Goal: Task Accomplishment & Management: Complete application form

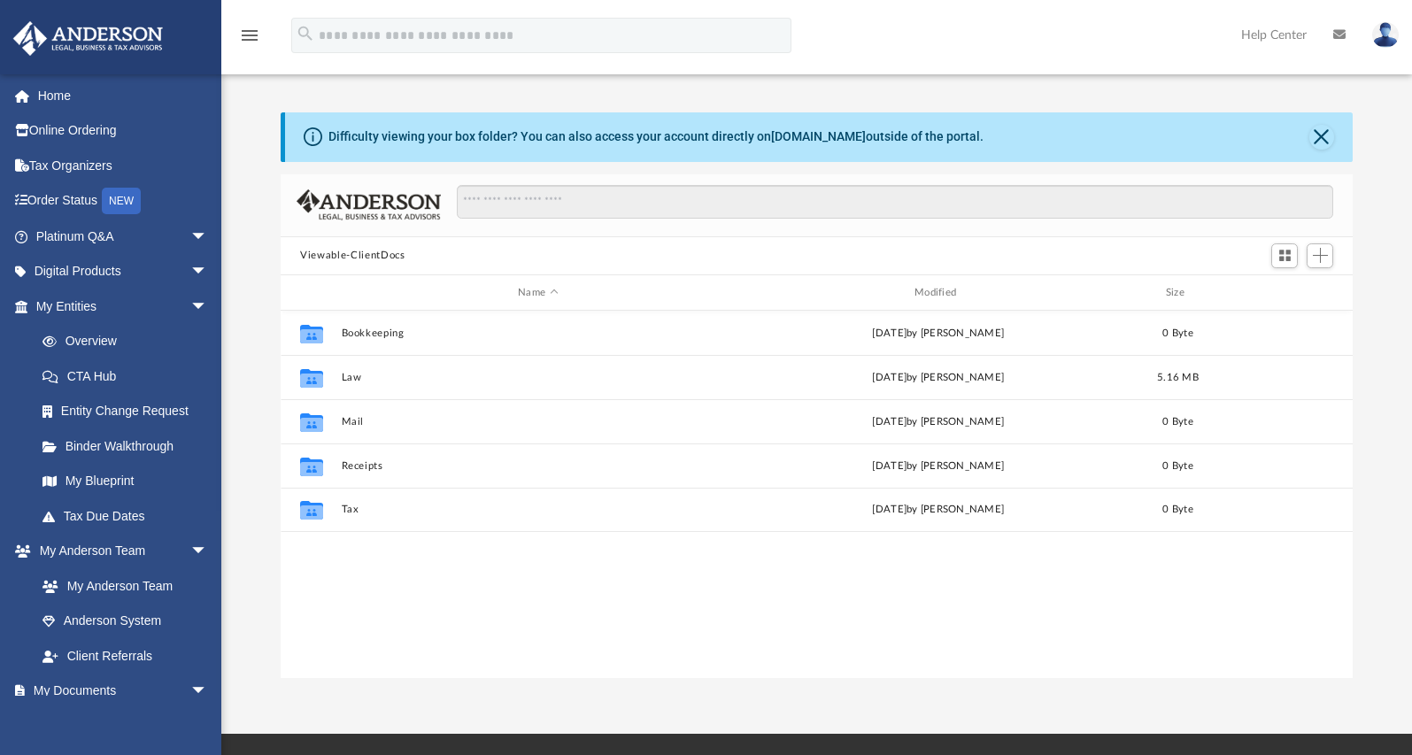
scroll to position [390, 1058]
click at [135, 239] on link "Platinum Q&A arrow_drop_down" at bounding box center [123, 236] width 222 height 35
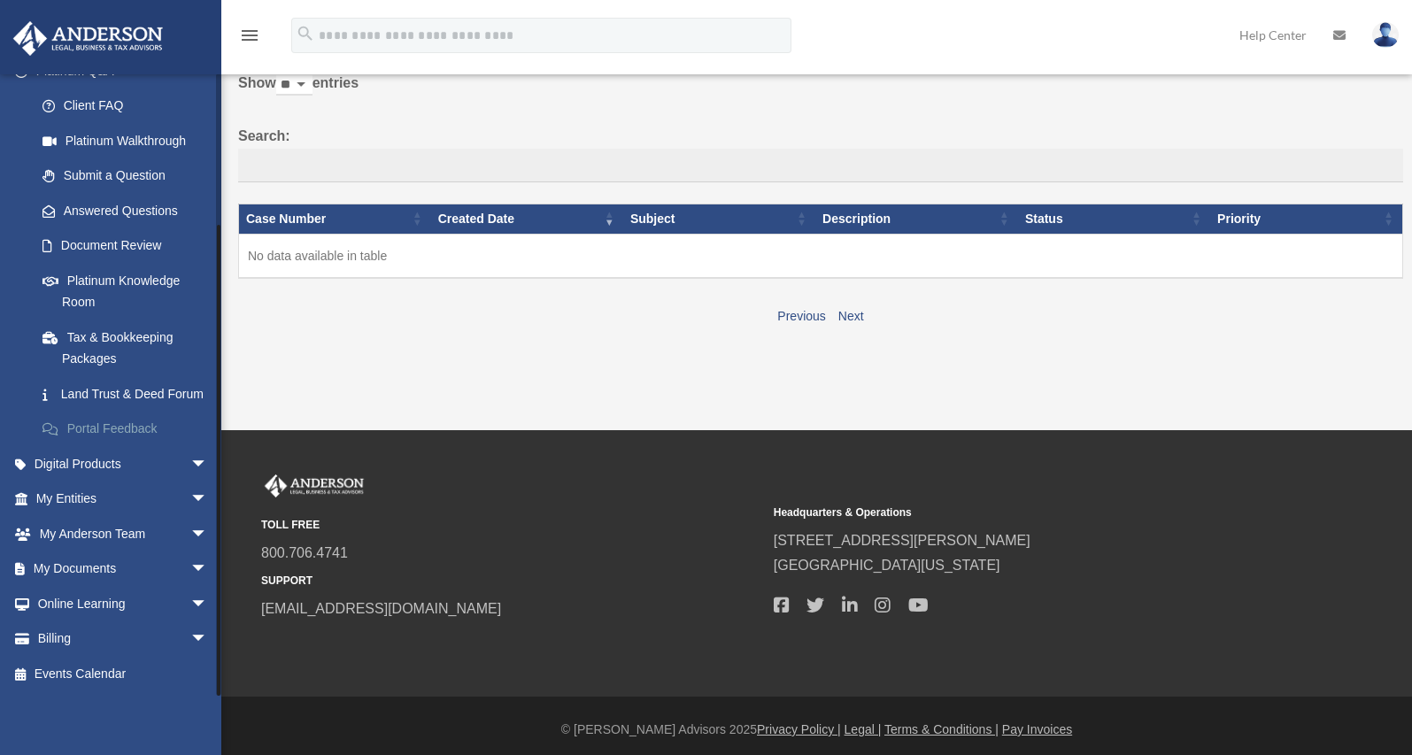
scroll to position [104, 0]
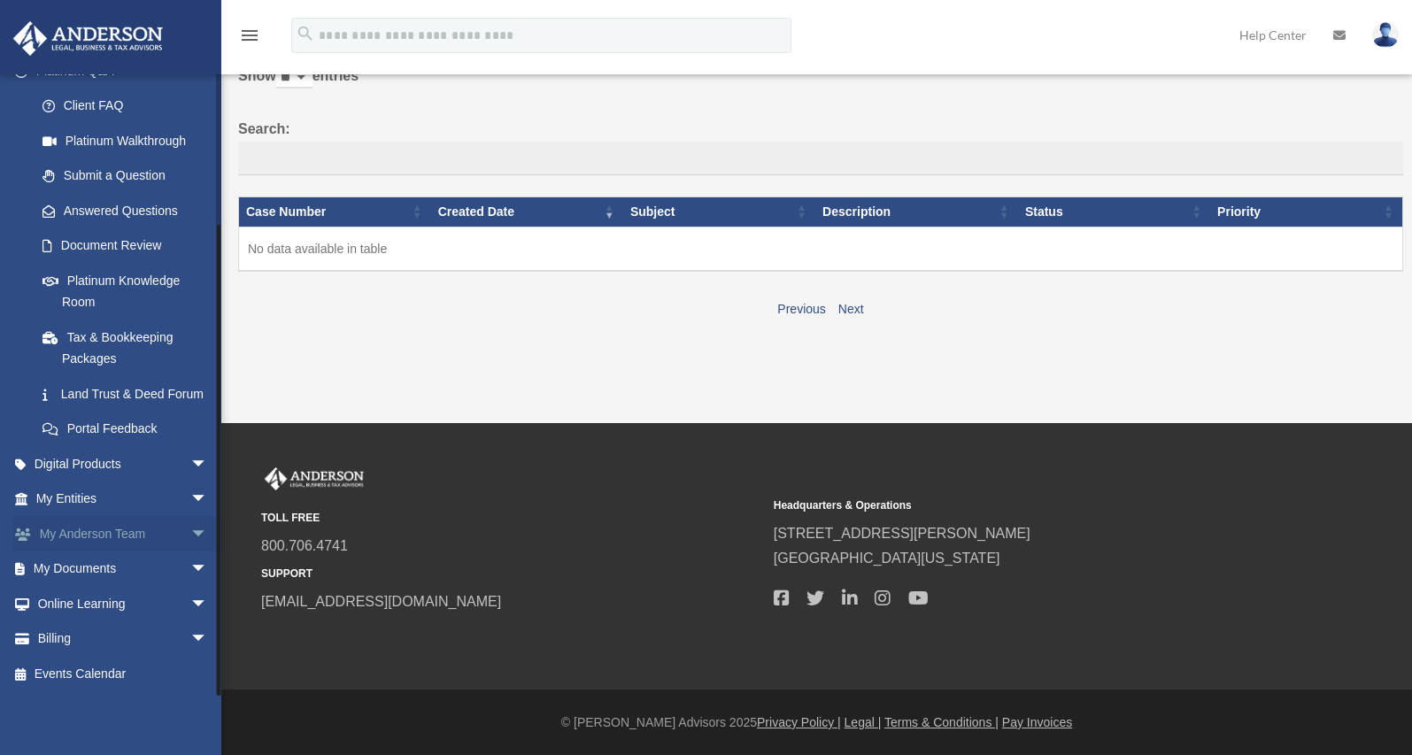
click at [190, 530] on span "arrow_drop_down" at bounding box center [207, 534] width 35 height 36
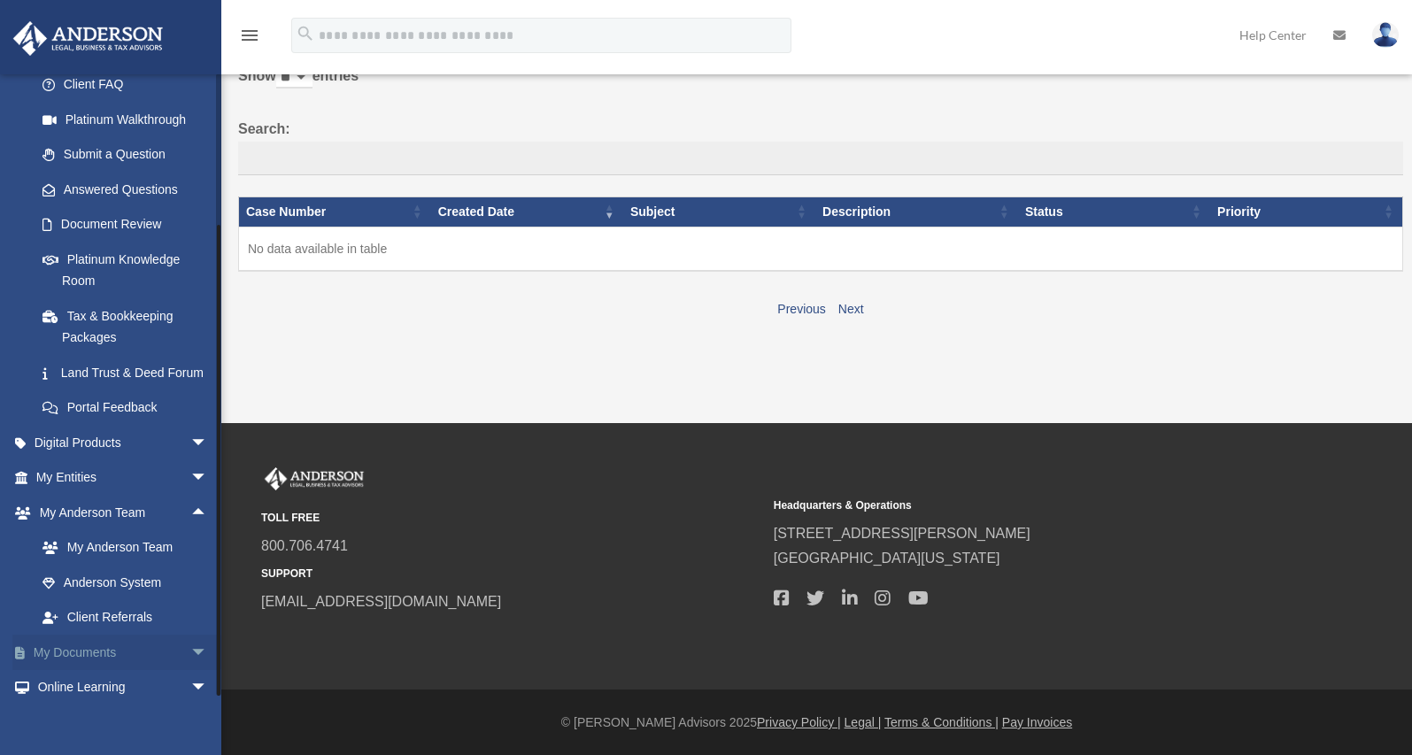
click at [190, 671] on span "arrow_drop_down" at bounding box center [207, 653] width 35 height 36
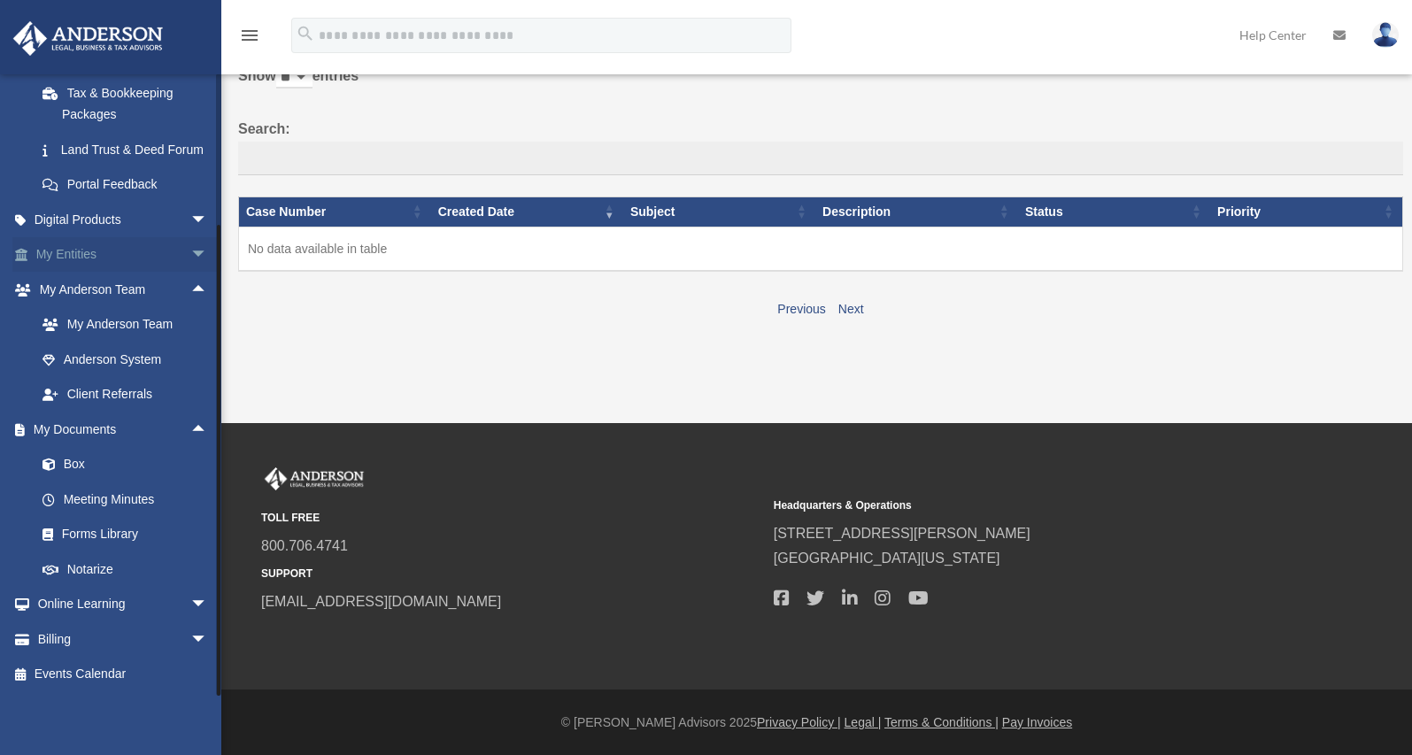
click at [190, 258] on span "arrow_drop_down" at bounding box center [207, 255] width 35 height 36
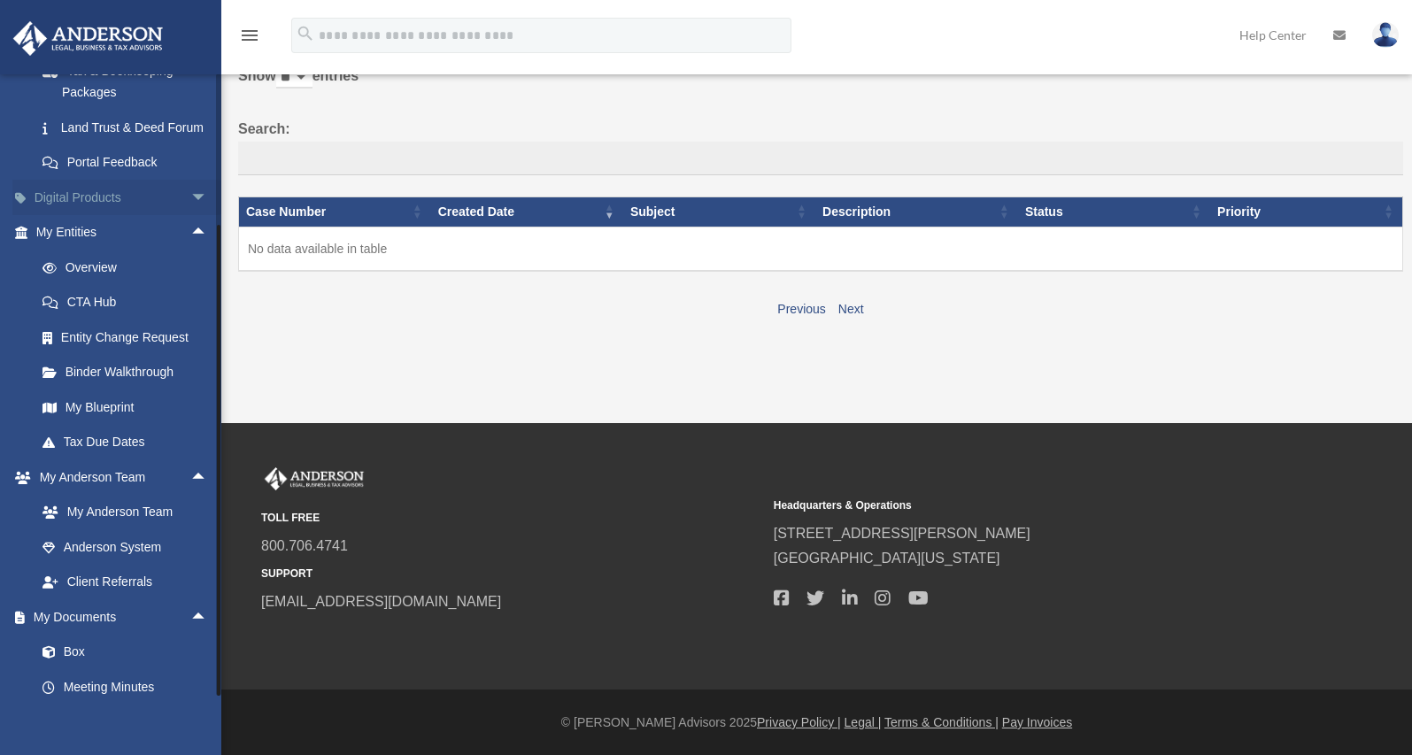
click at [190, 216] on span "arrow_drop_down" at bounding box center [207, 198] width 35 height 36
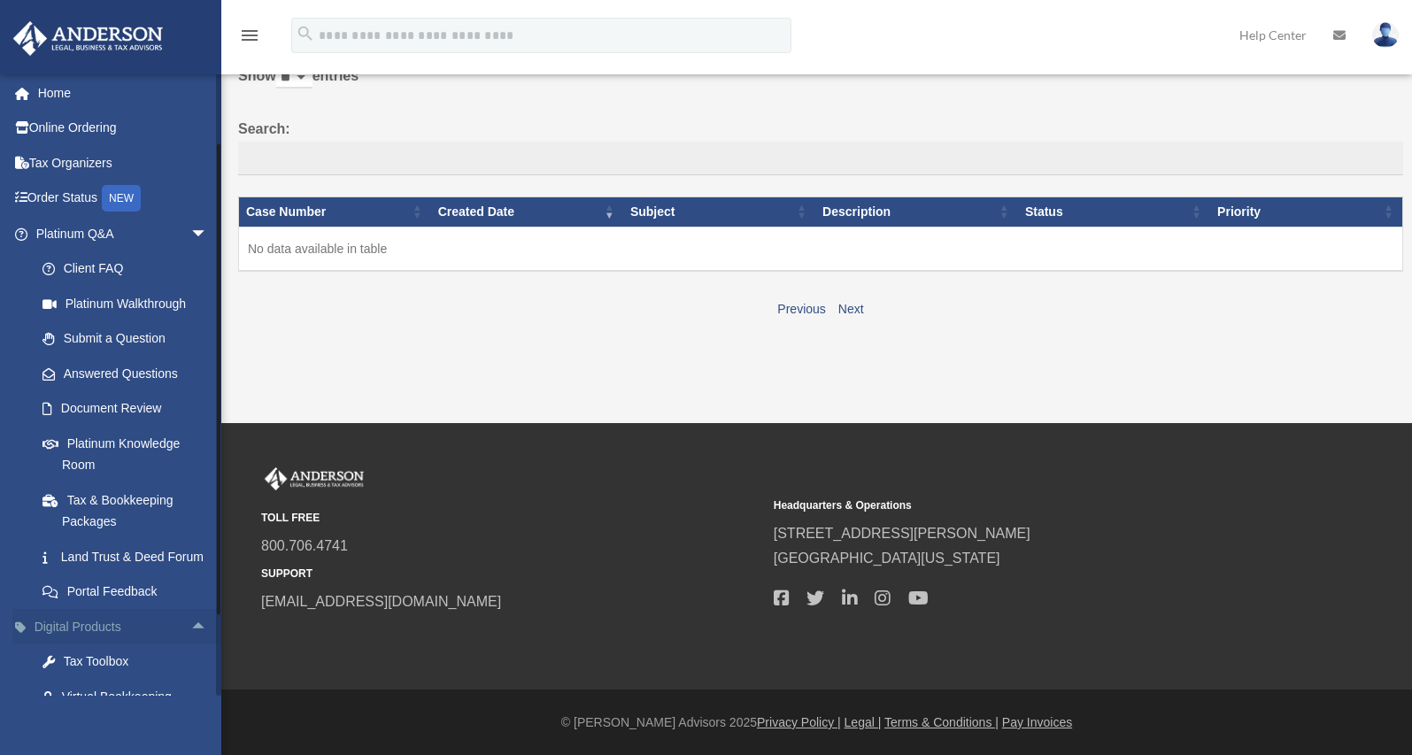
scroll to position [0, 0]
click at [126, 339] on link "Submit a Question" at bounding box center [130, 341] width 210 height 35
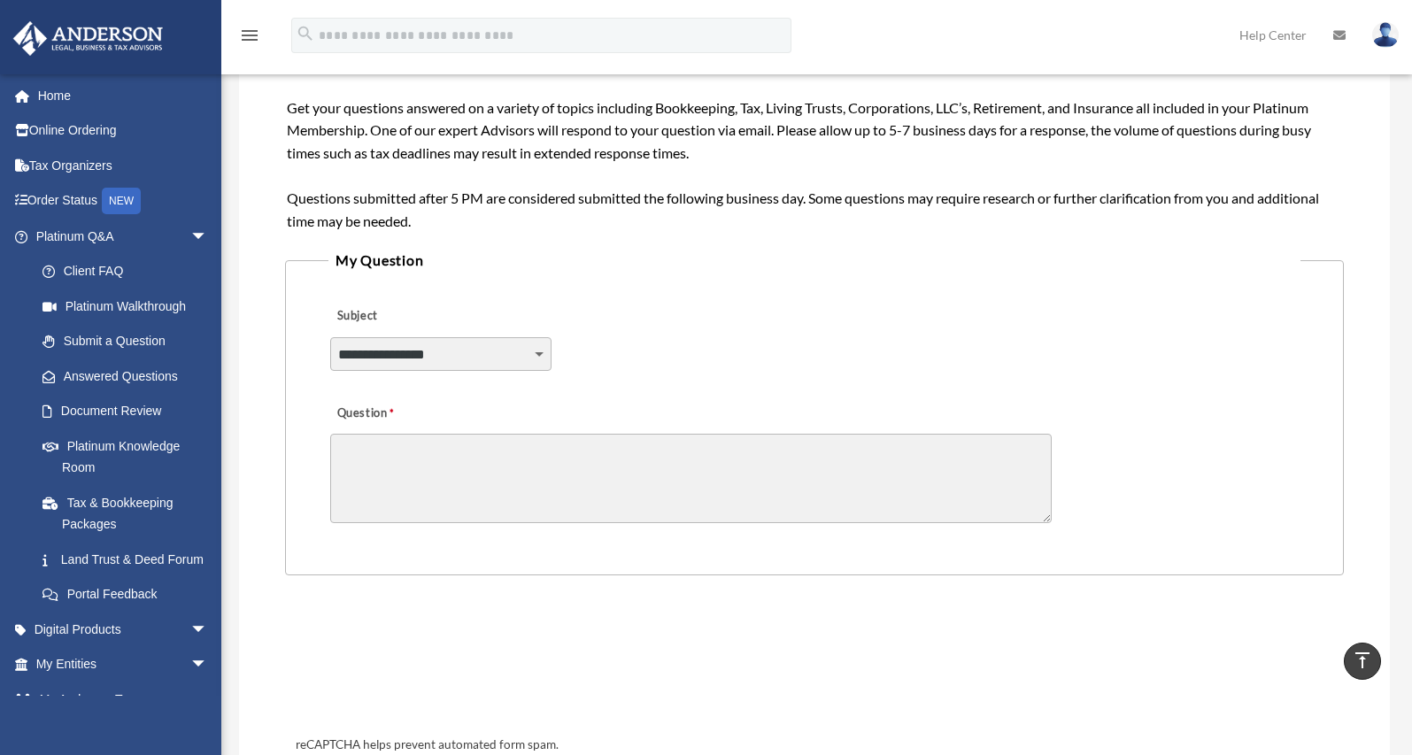
scroll to position [176, 0]
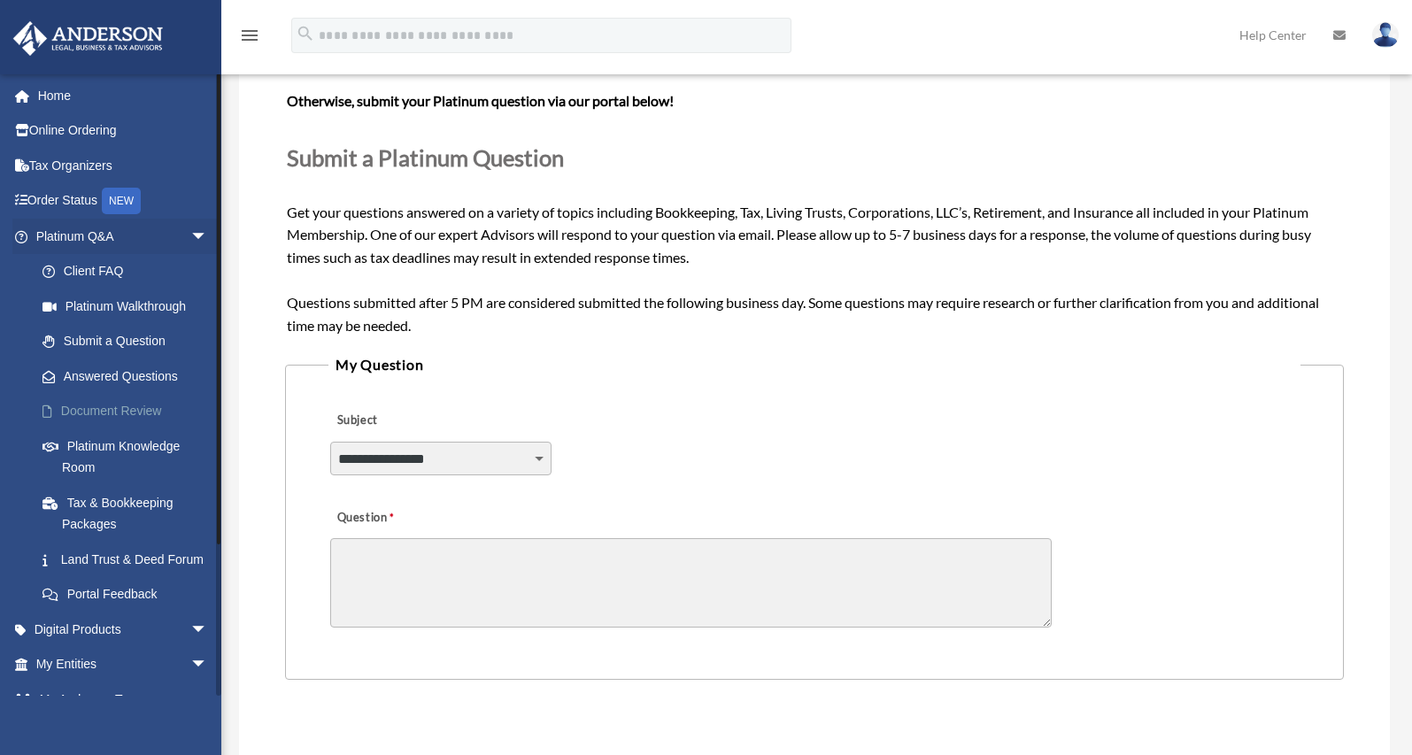
click at [151, 404] on link "Document Review" at bounding box center [130, 411] width 210 height 35
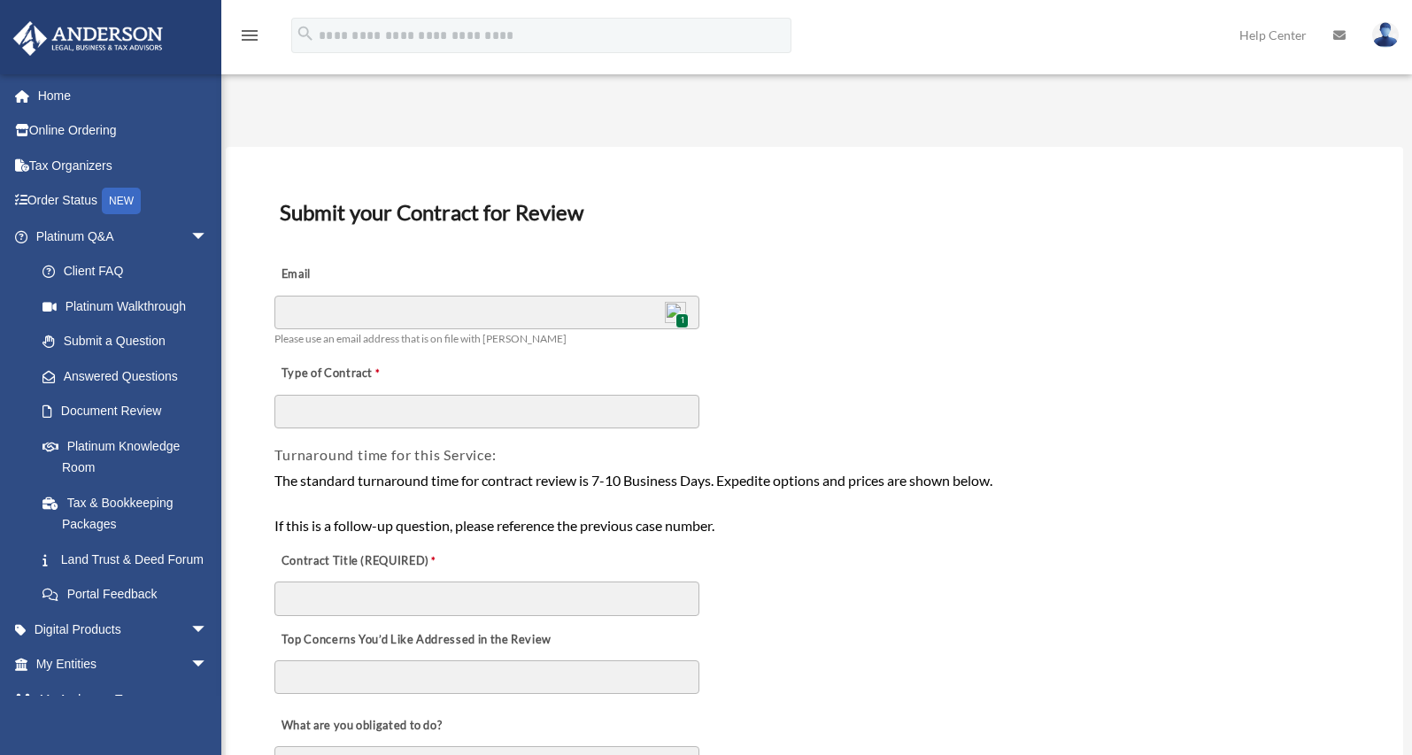
click at [681, 308] on img at bounding box center [675, 312] width 21 height 21
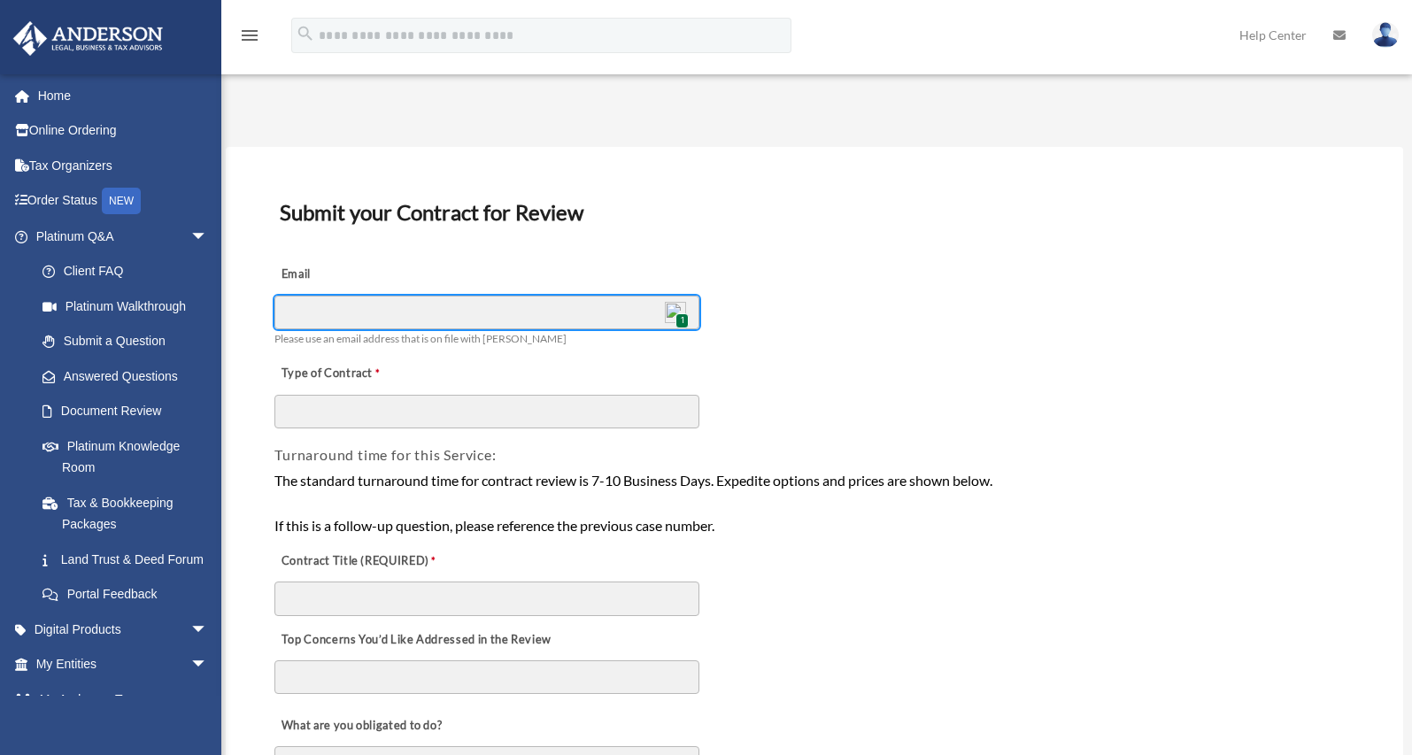
type input "**********"
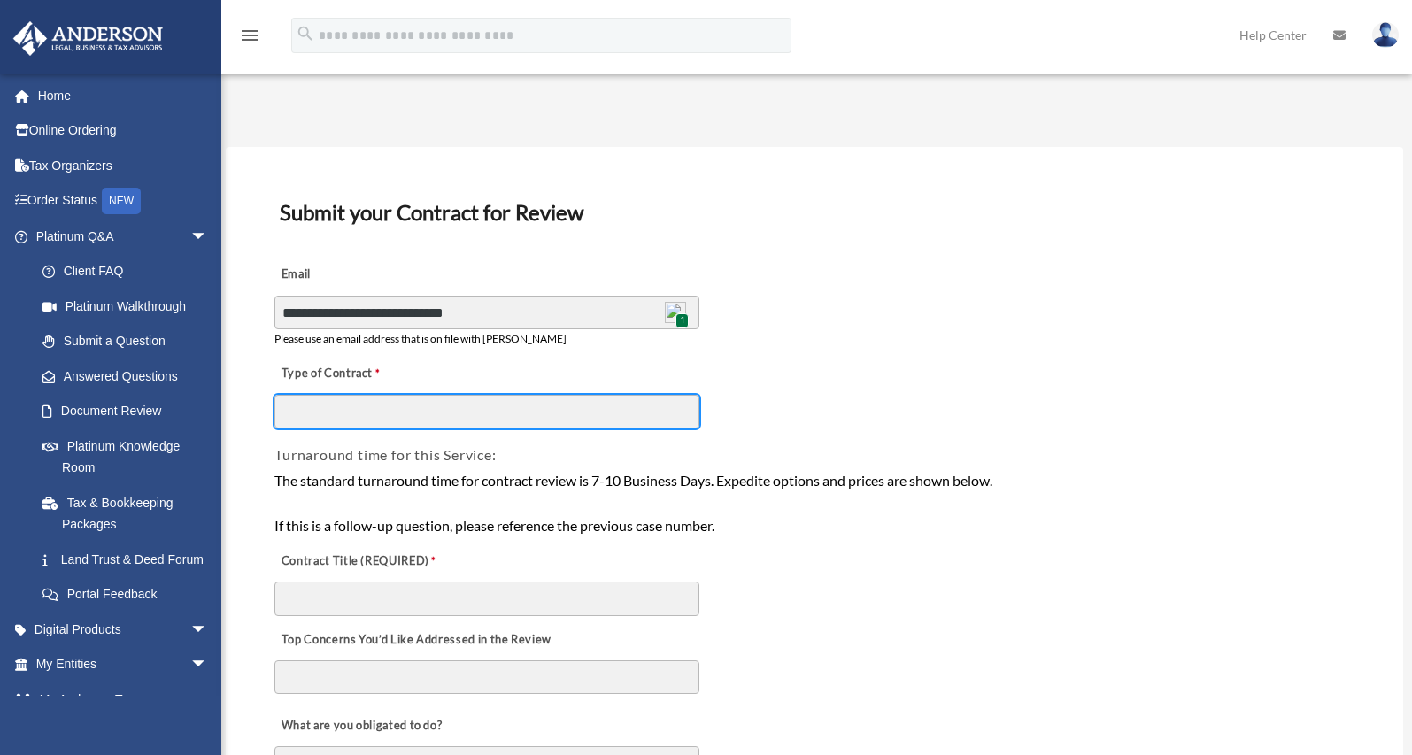
click at [388, 415] on input "Type of Contract" at bounding box center [486, 412] width 425 height 34
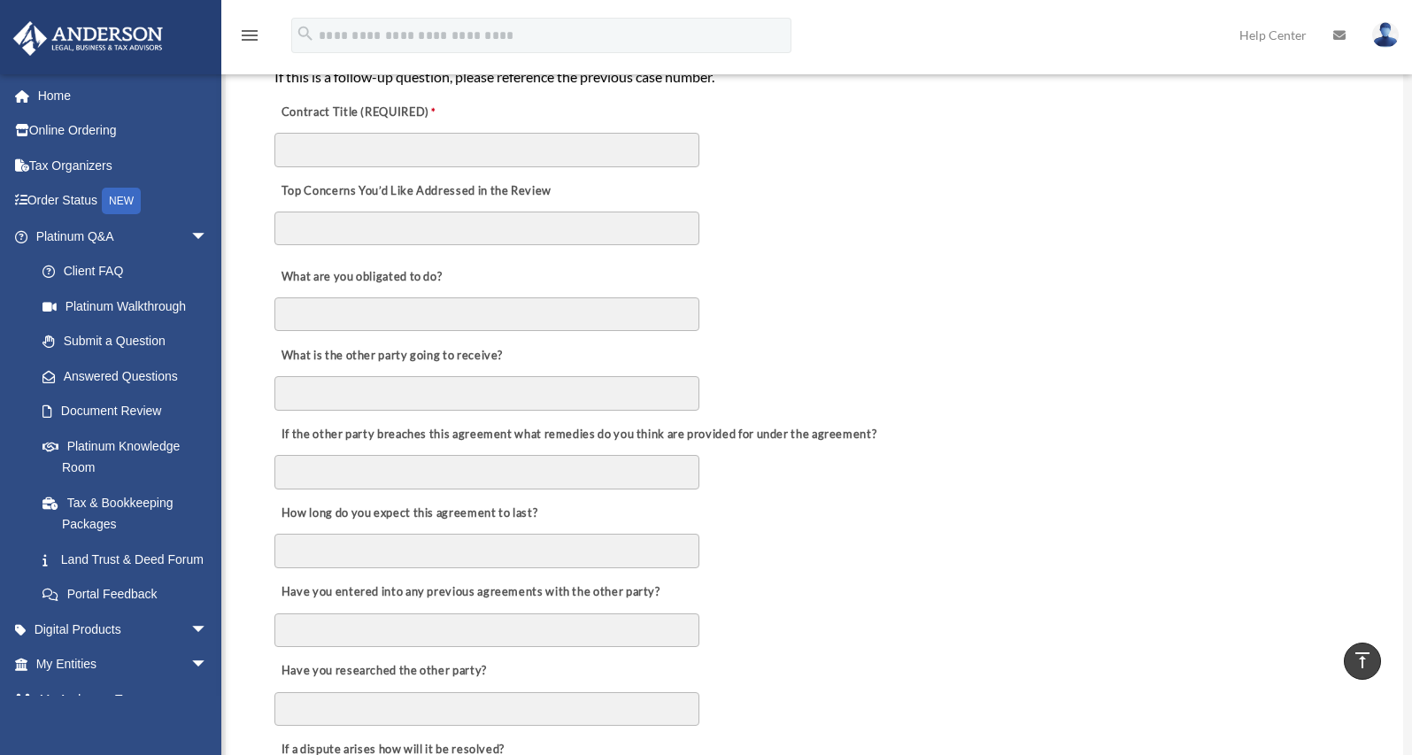
scroll to position [354, 0]
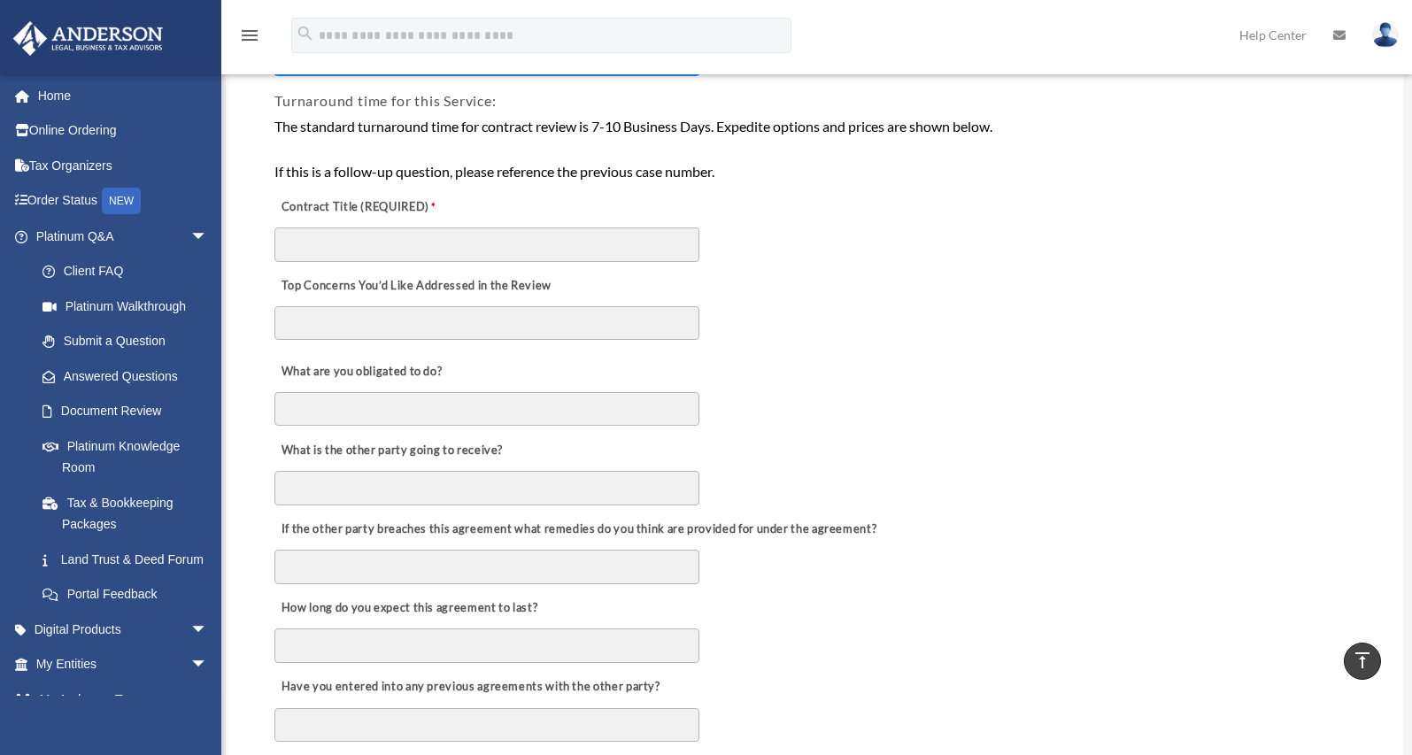
type input "**********"
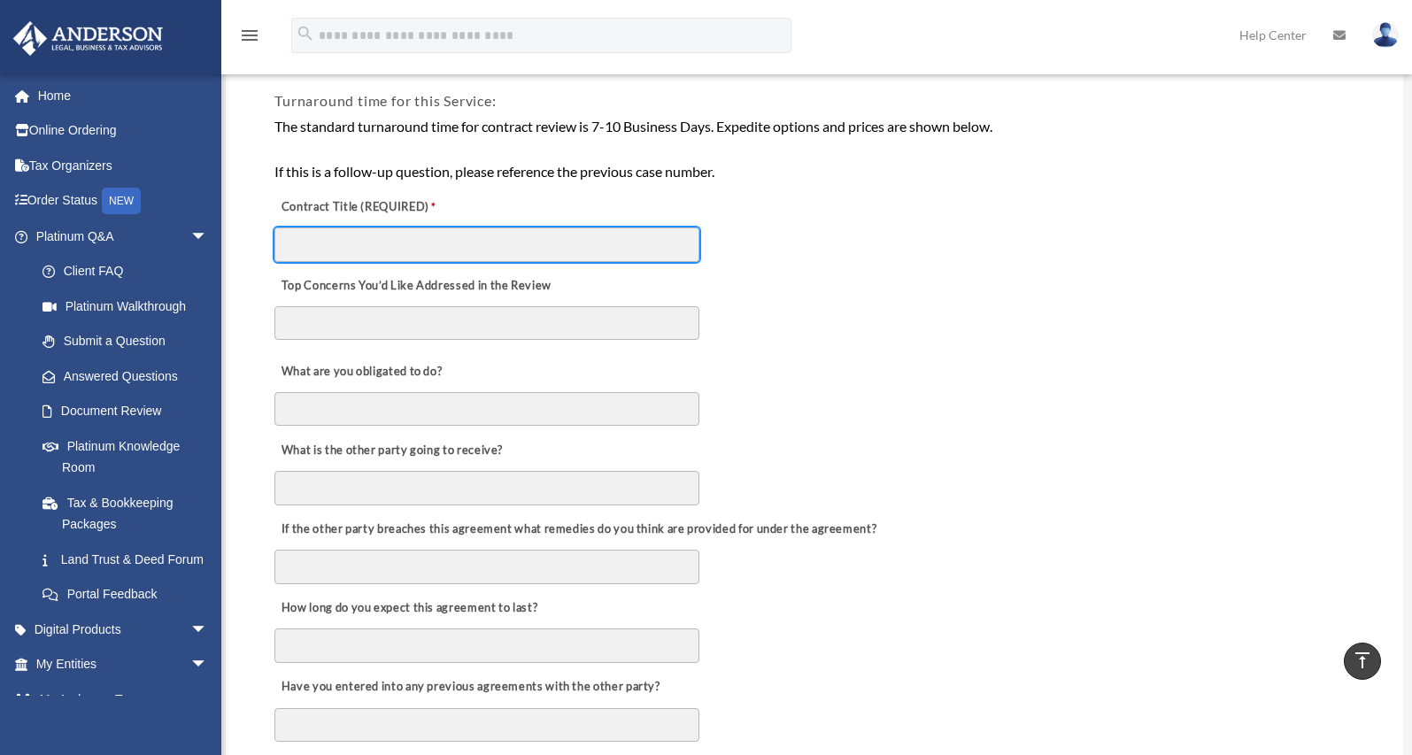
click at [391, 241] on input "Contract Title (REQUIRED)" at bounding box center [486, 245] width 425 height 34
type input "**********"
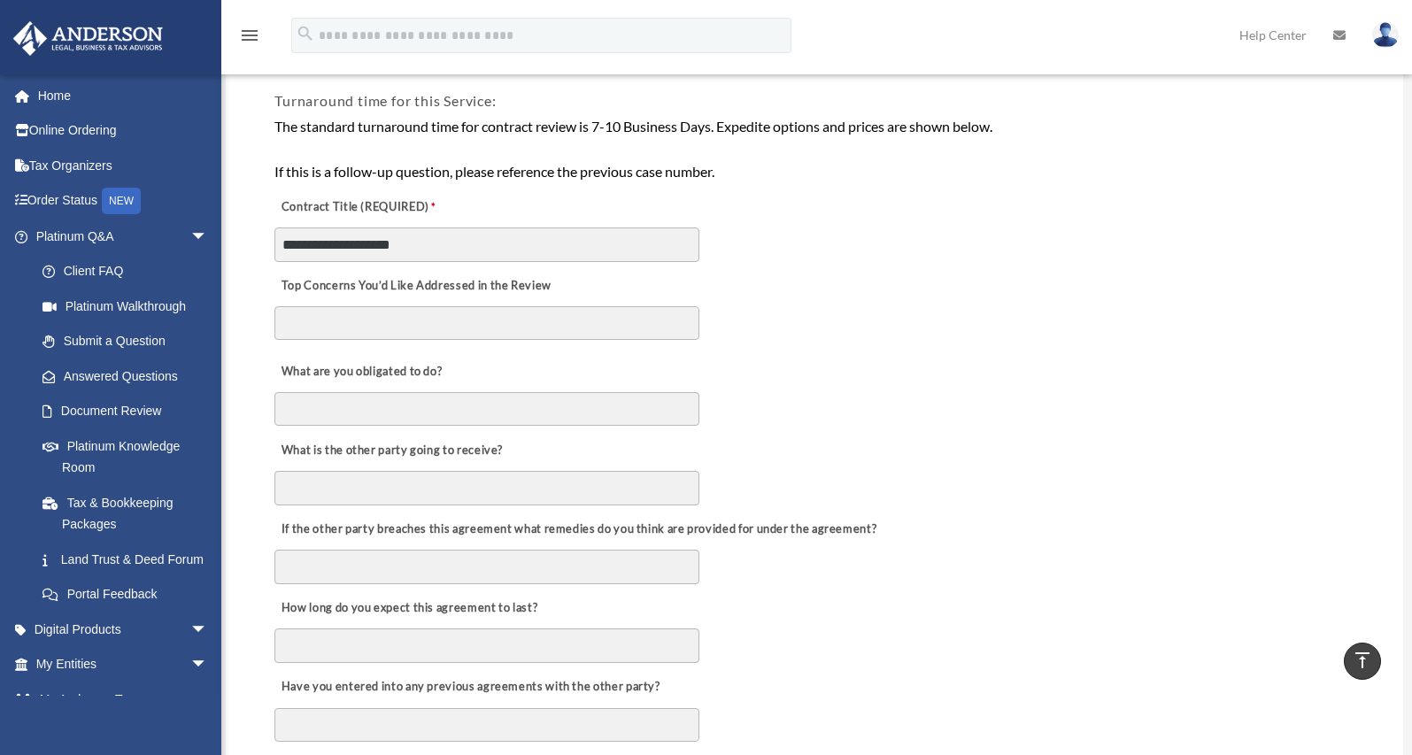
click at [357, 319] on textarea "Top Concerns You’d Like Addressed in the Review" at bounding box center [486, 323] width 425 height 34
type textarea "**********"
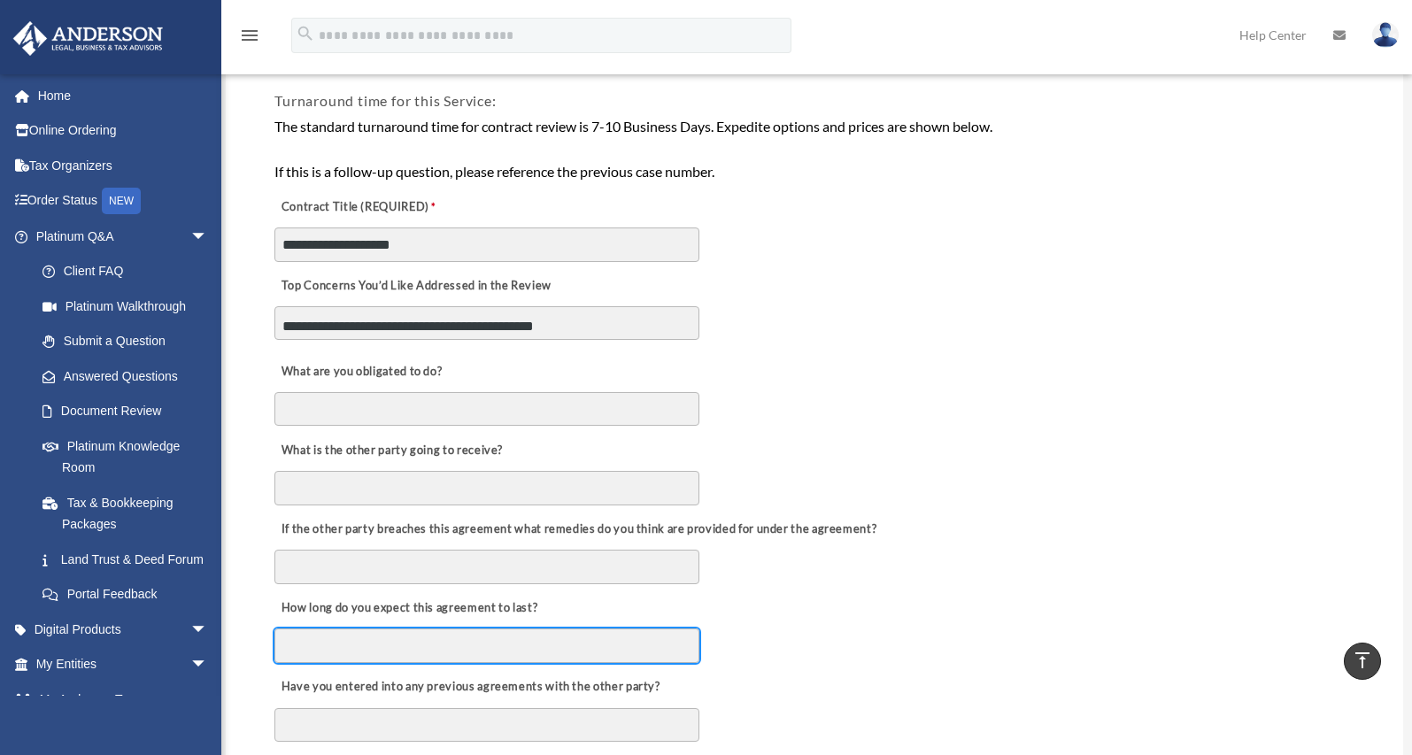
click at [376, 651] on input "How long do you expect this agreement to last?" at bounding box center [486, 646] width 425 height 34
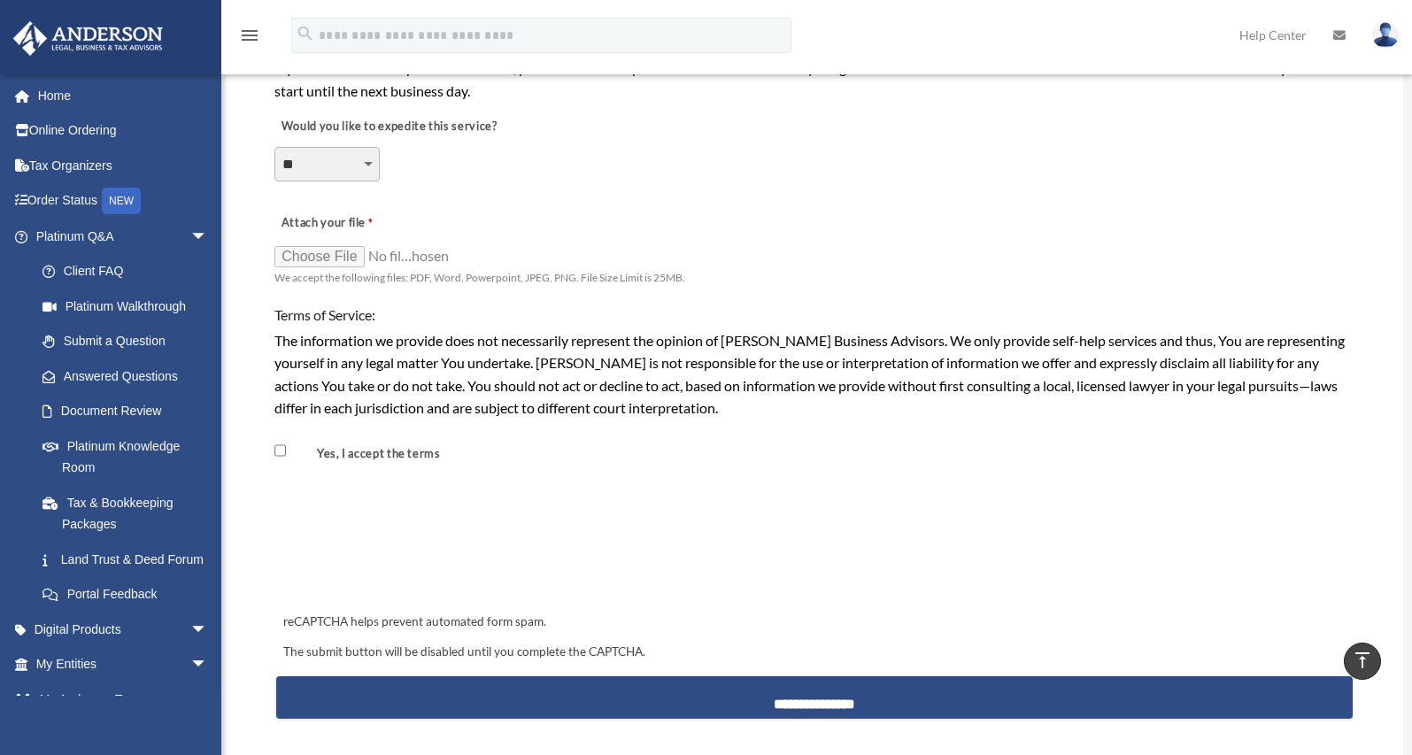
scroll to position [1417, 0]
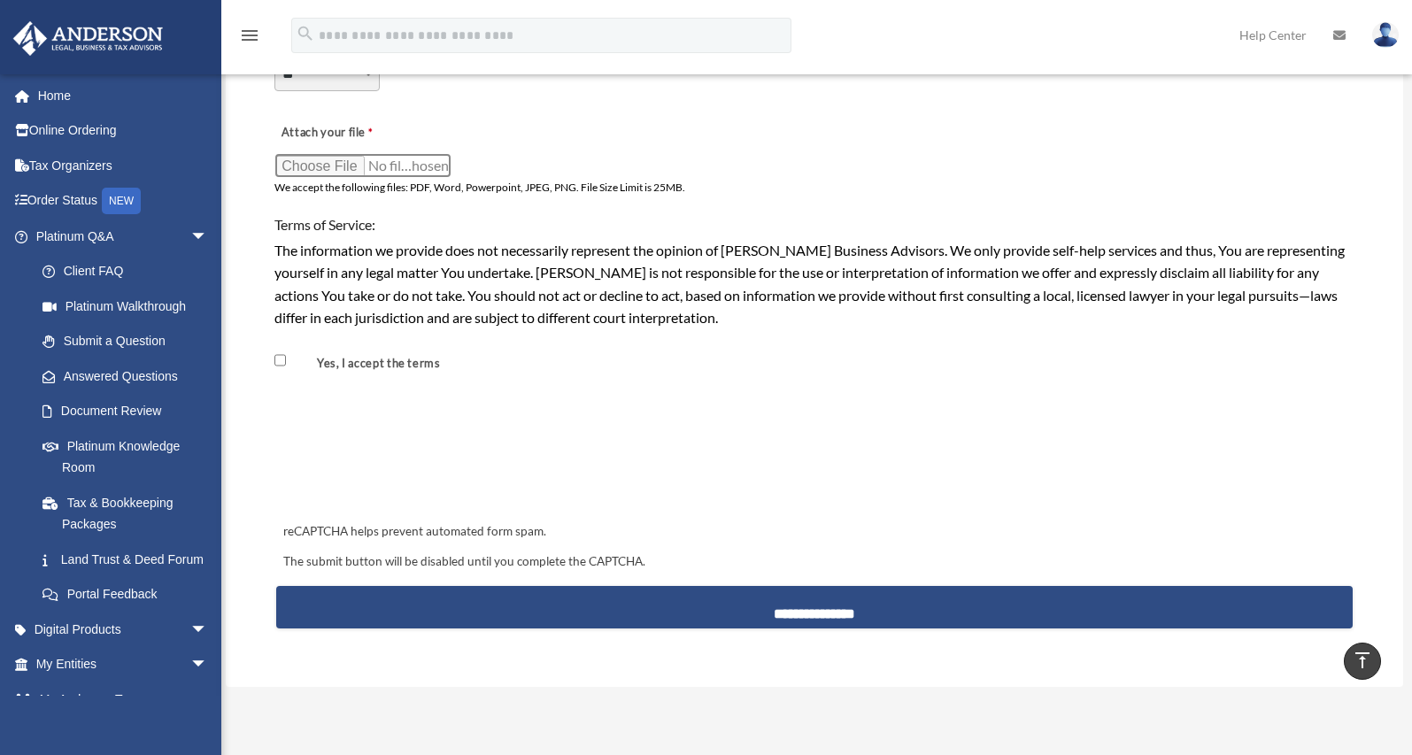
click at [352, 174] on input "Attach your file" at bounding box center [362, 165] width 177 height 25
type input "**********"
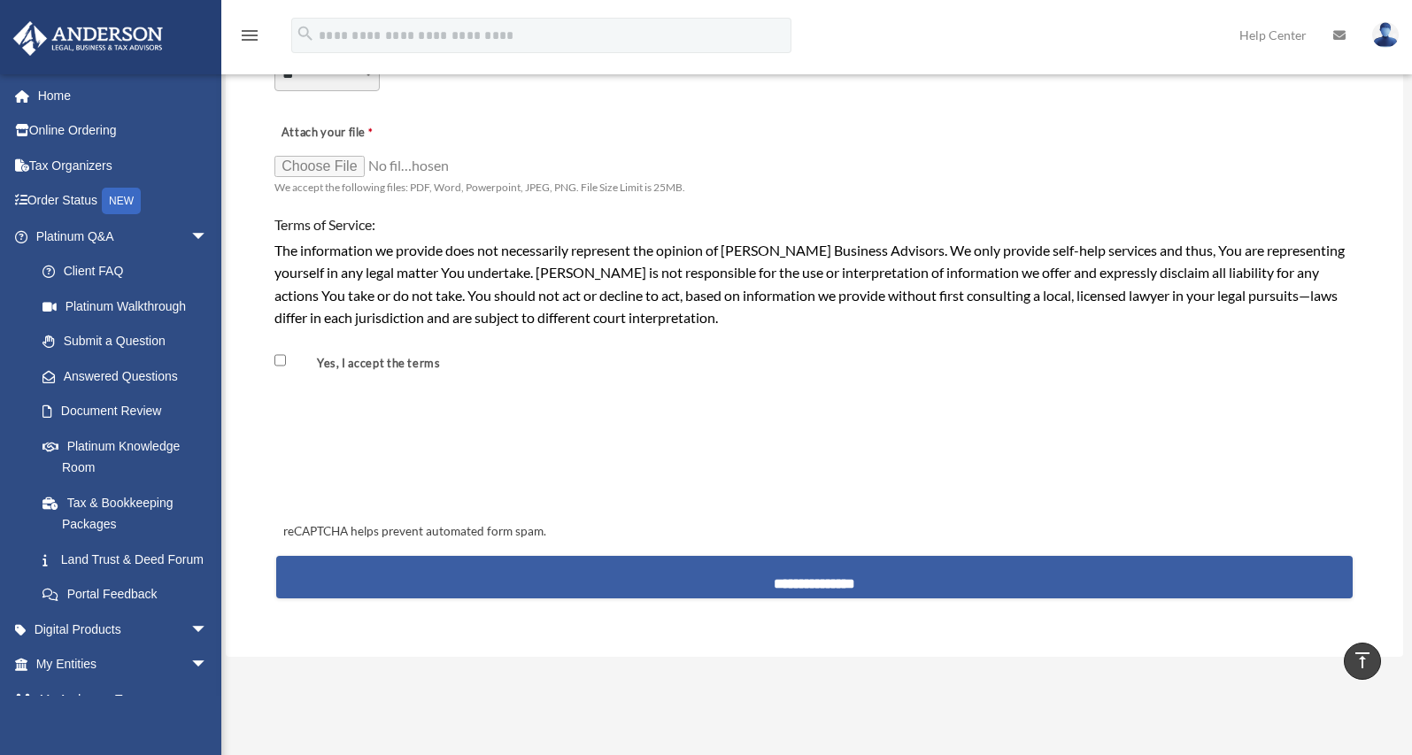
click at [777, 578] on input "**********" at bounding box center [814, 577] width 1077 height 43
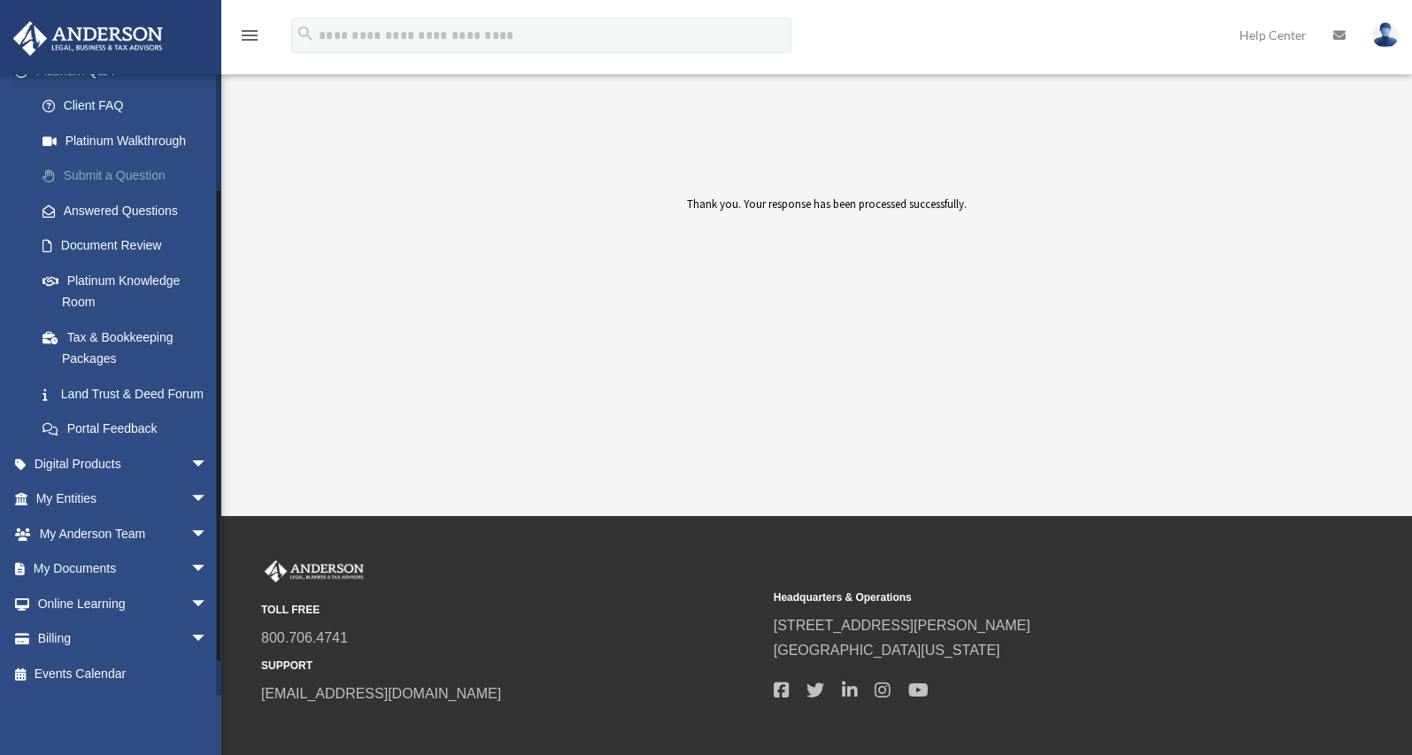
scroll to position [187, 0]
click at [190, 568] on span "arrow_drop_down" at bounding box center [207, 570] width 35 height 36
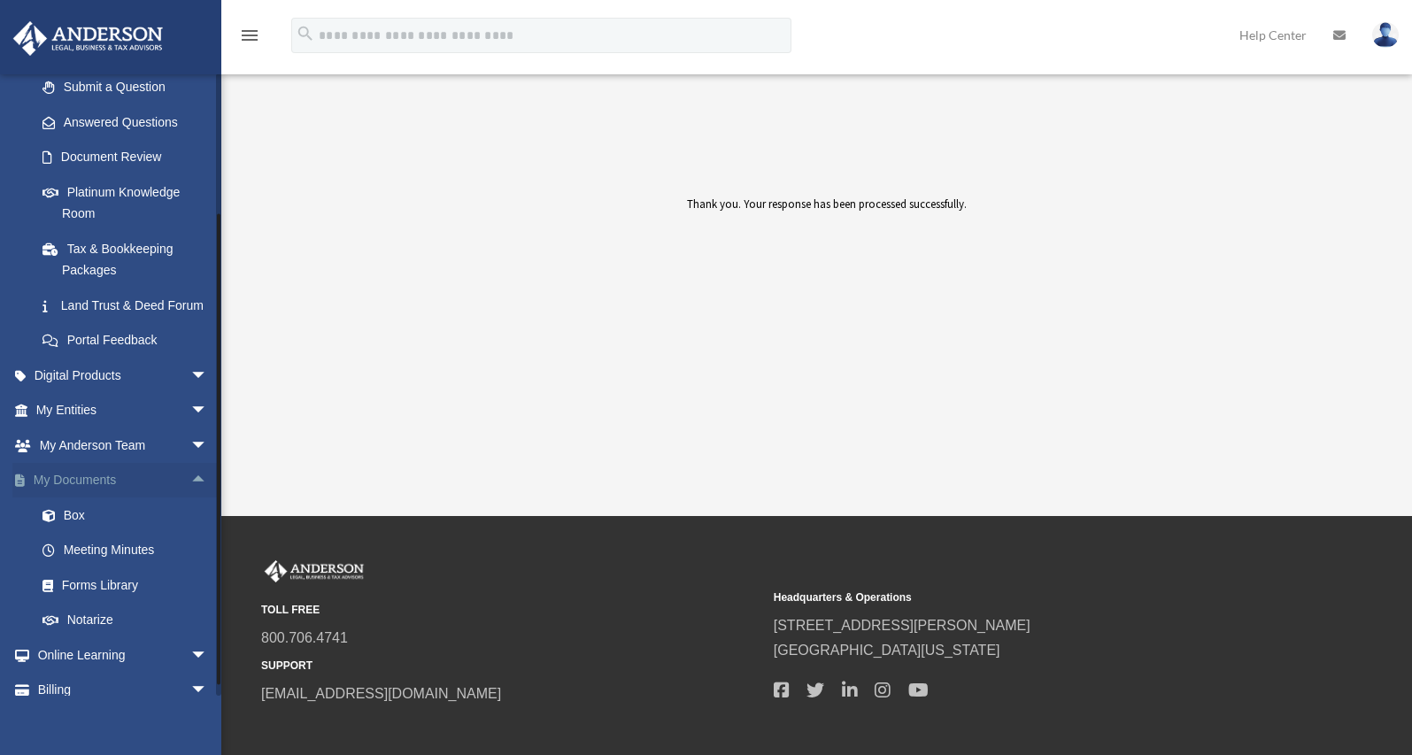
scroll to position [327, 0]
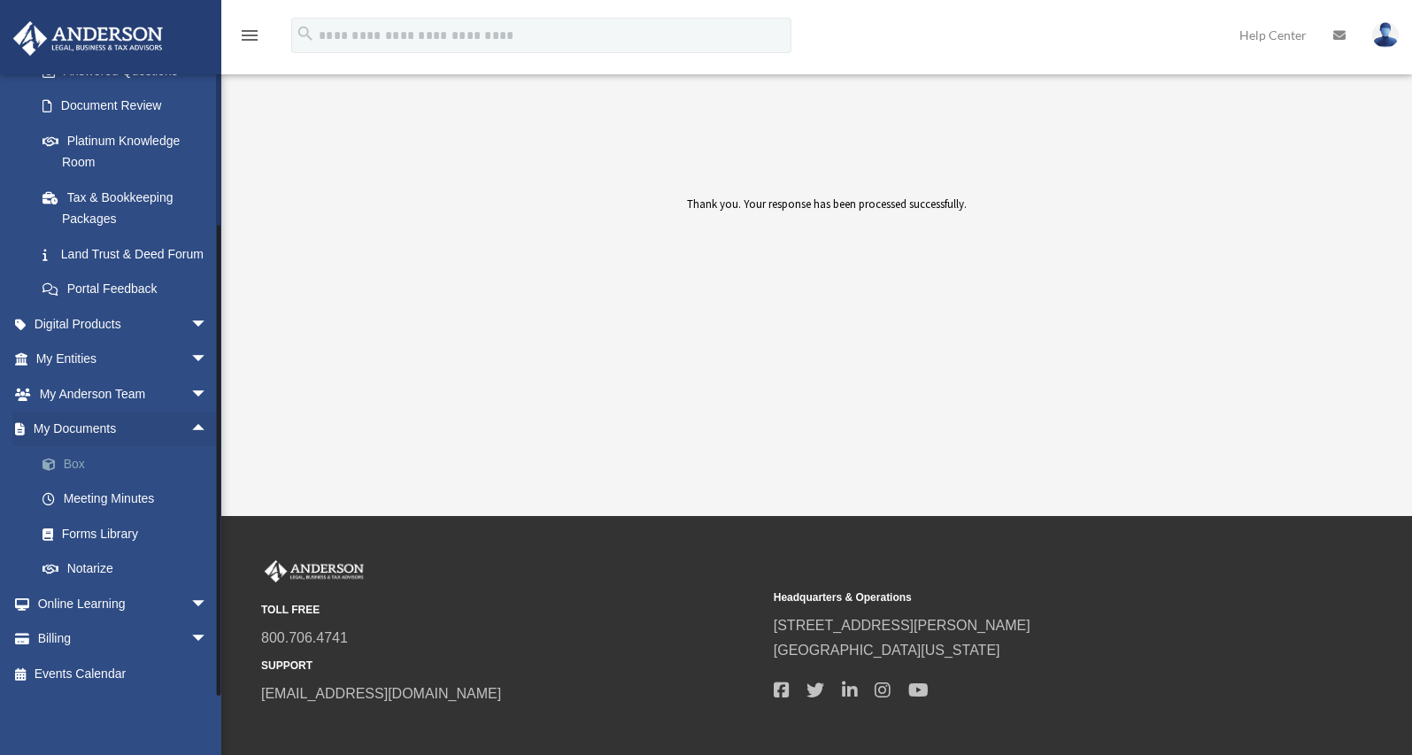
click at [129, 475] on link "Box" at bounding box center [130, 463] width 210 height 35
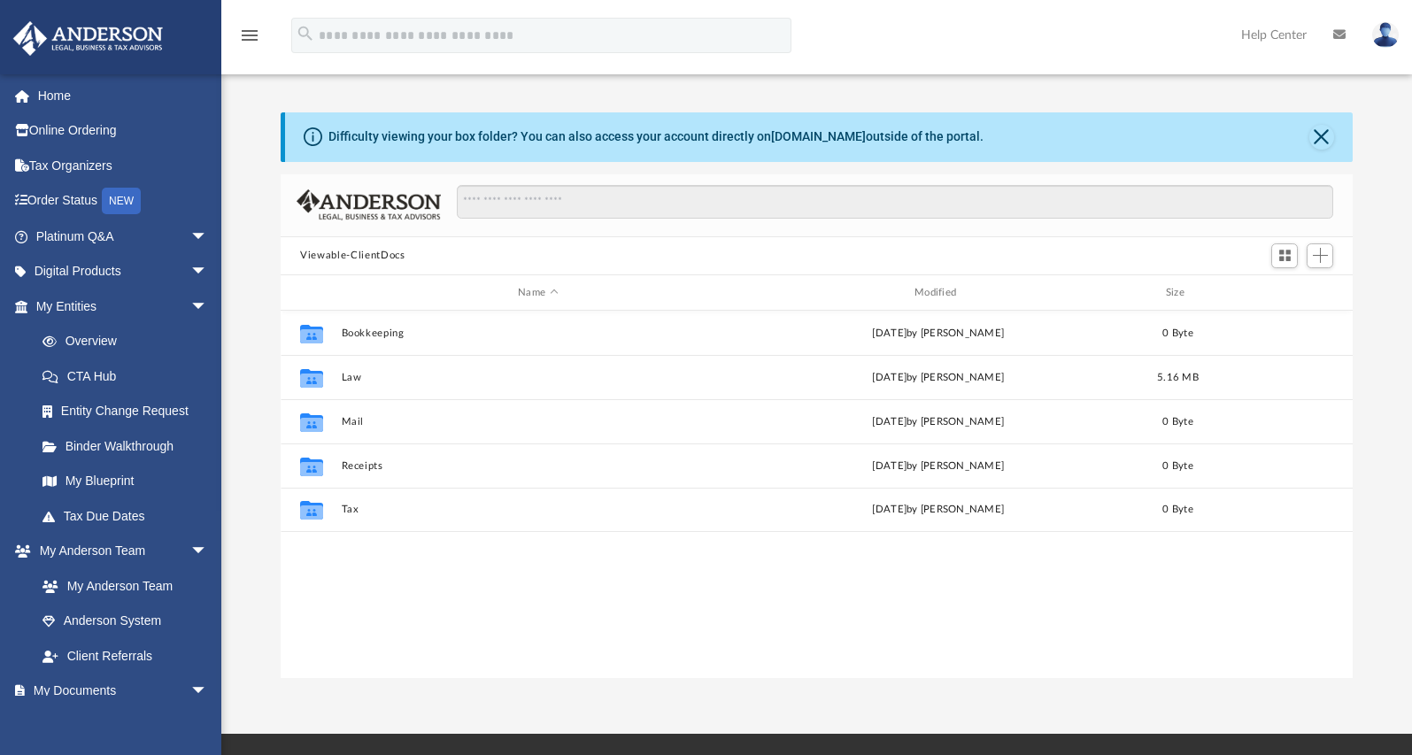
scroll to position [390, 1058]
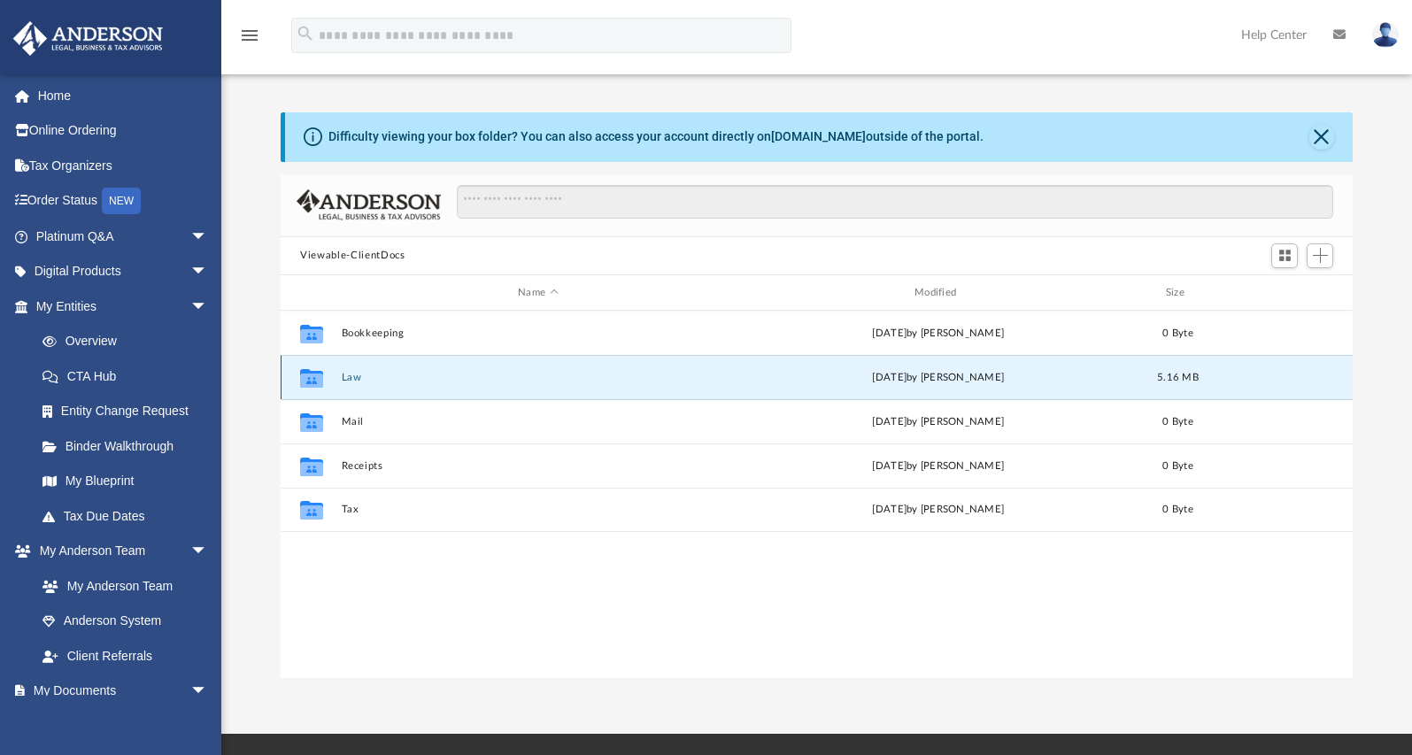
click at [587, 374] on button "Law" at bounding box center [538, 378] width 393 height 12
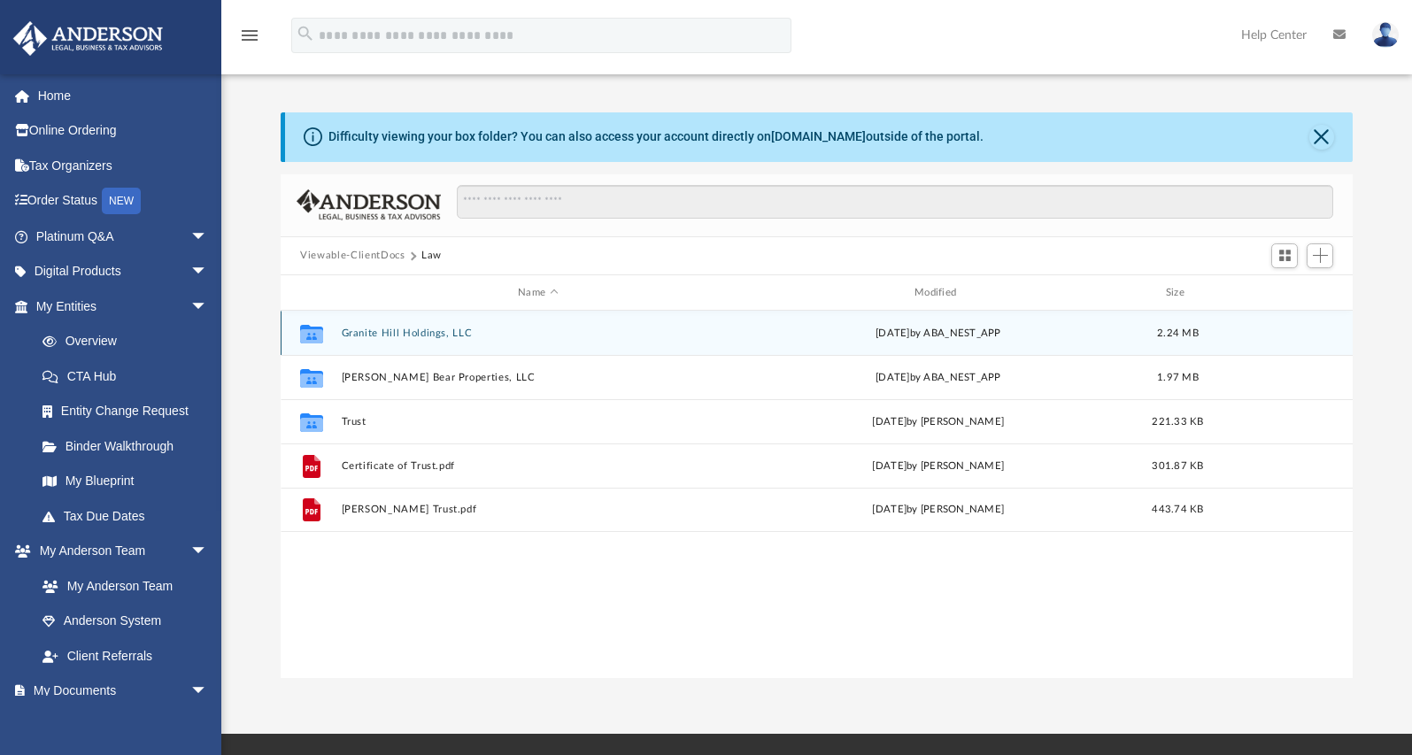
click at [657, 322] on div "Collaborated Folder Granite Hill Holdings, LLC [DATE] by ABA_NEST_APP 2.24 MB" at bounding box center [817, 333] width 1072 height 44
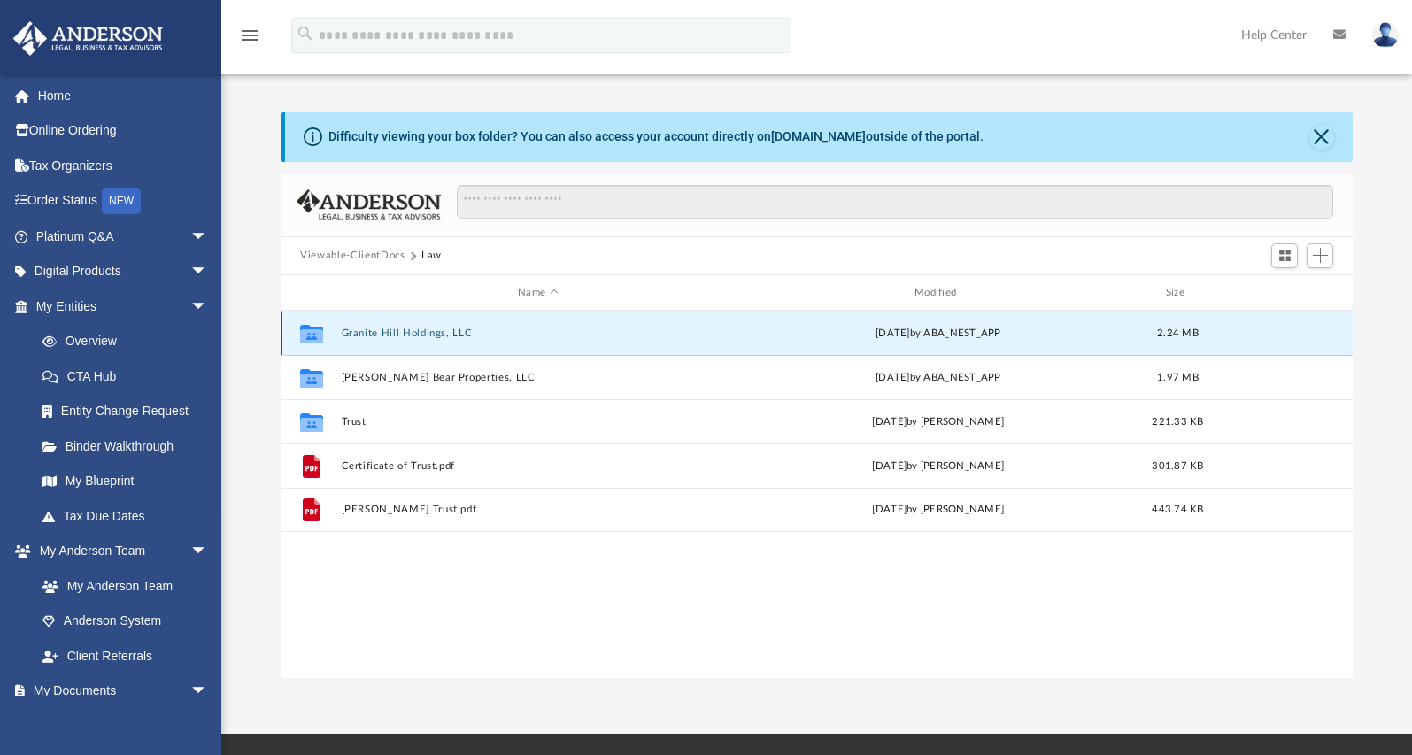
click at [660, 330] on button "Granite Hill Holdings, LLC" at bounding box center [538, 334] width 393 height 12
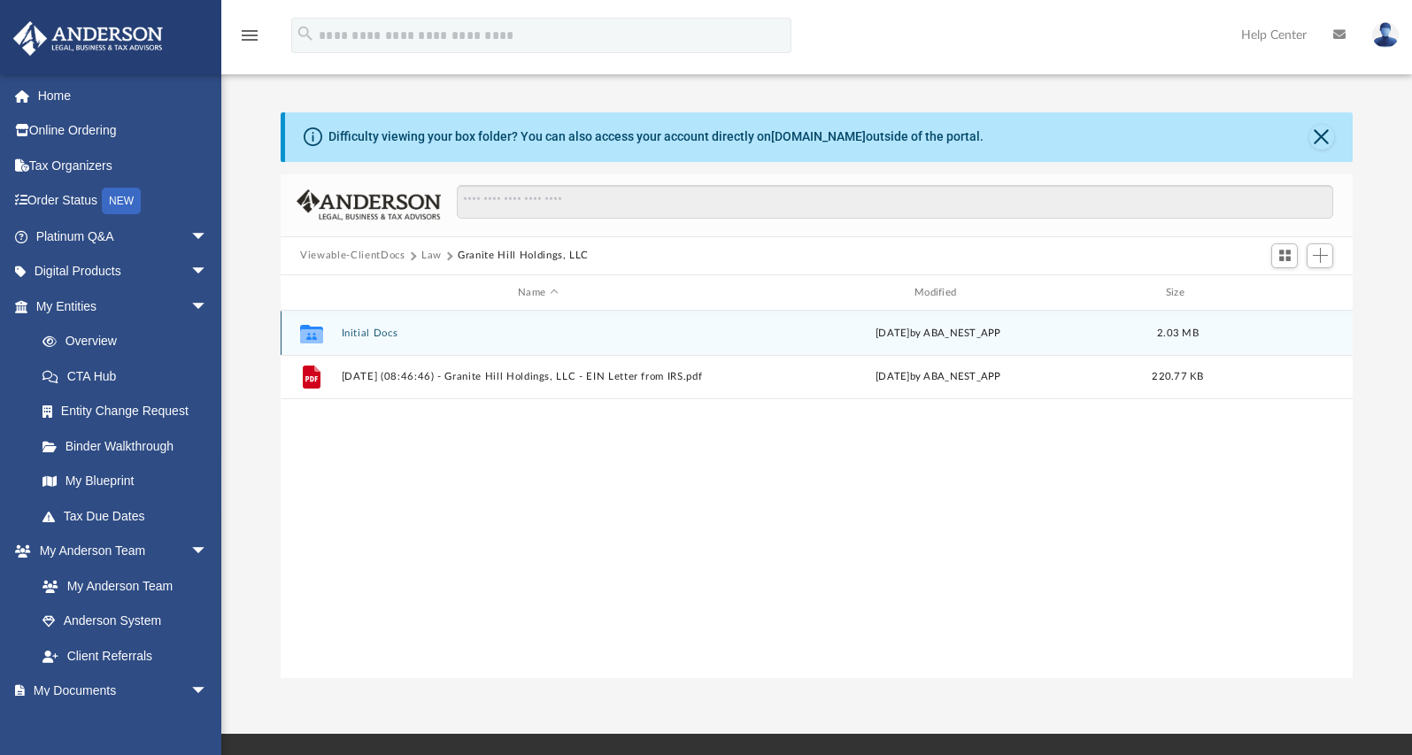
click at [660, 330] on button "Initial Docs" at bounding box center [538, 334] width 393 height 12
